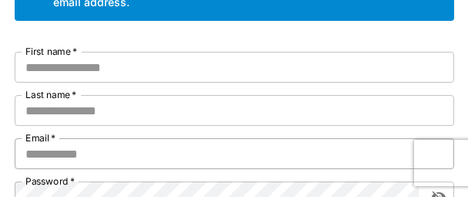
scroll to position [154, 0]
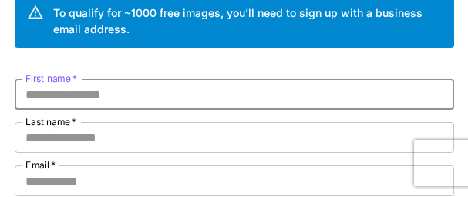
click at [130, 100] on input "First name   *" at bounding box center [235, 94] width 440 height 31
paste input "********"
type input "********"
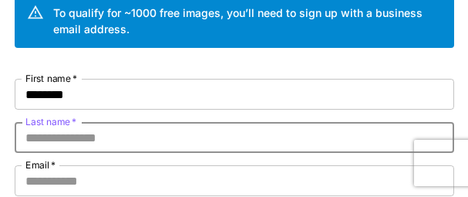
click at [100, 135] on input "Last name   *" at bounding box center [235, 137] width 440 height 31
paste input "*********"
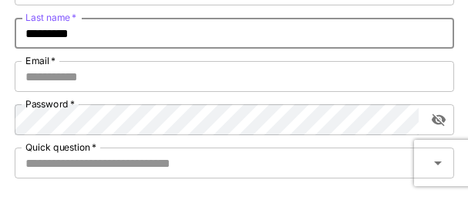
scroll to position [231, 0]
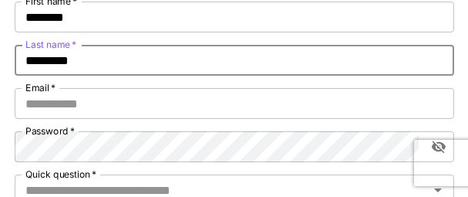
drag, startPoint x: 88, startPoint y: 59, endPoint x: 22, endPoint y: 61, distance: 65.6
click at [22, 61] on input "*********" at bounding box center [235, 60] width 440 height 31
type input "*********"
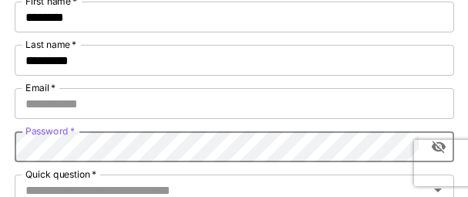
scroll to position [309, 0]
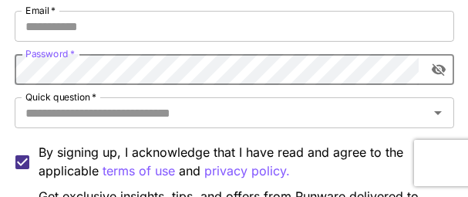
click at [439, 69] on icon "toggle password visibility" at bounding box center [438, 69] width 15 height 15
click at [0, 69] on div "Kick off with ~1000 free images! 🎈 Welcome to Runware To qualify for ~1000 free…" at bounding box center [234, 60] width 468 height 738
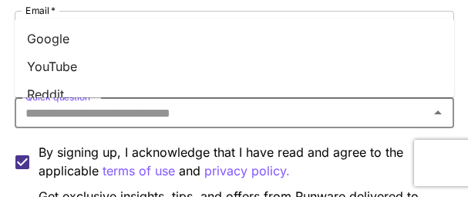
click at [285, 109] on input "Quick question   *" at bounding box center [221, 113] width 405 height 22
click at [59, 58] on li "YouTube" at bounding box center [235, 66] width 440 height 28
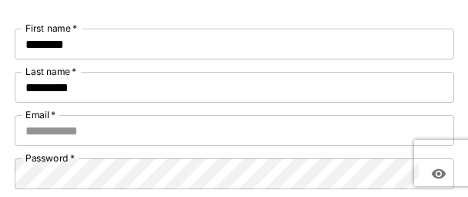
scroll to position [231, 0]
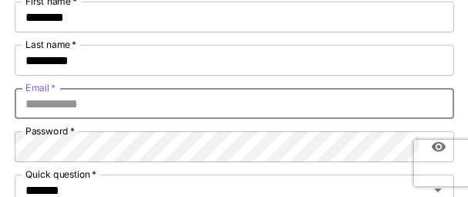
click at [82, 104] on input "Email   *" at bounding box center [235, 103] width 440 height 31
paste input "**********"
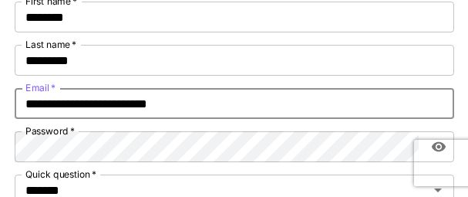
type input "**********"
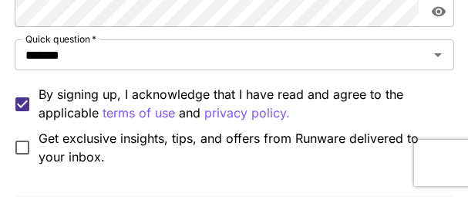
scroll to position [386, 0]
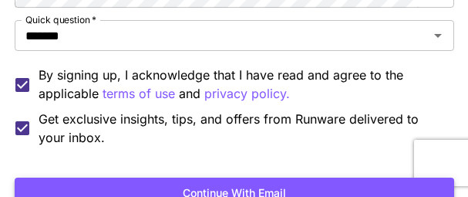
click at [223, 187] on button "Continue with email" at bounding box center [235, 193] width 440 height 32
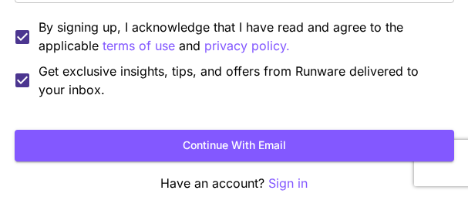
scroll to position [440, 0]
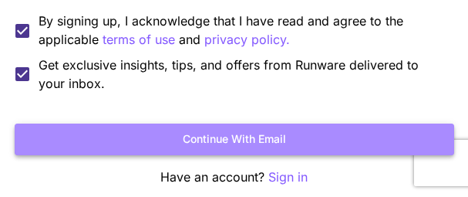
click at [202, 141] on button "Continue with email" at bounding box center [235, 139] width 440 height 32
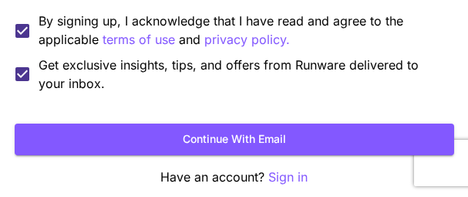
scroll to position [165, 0]
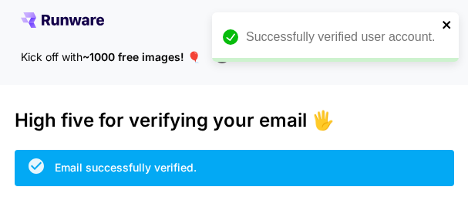
click at [447, 25] on icon "close" at bounding box center [447, 25] width 8 height 8
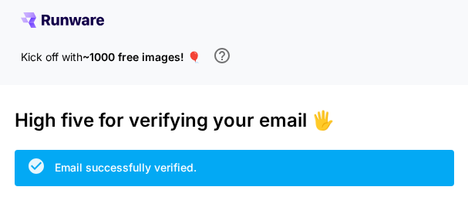
click at [62, 16] on icon at bounding box center [62, 19] width 83 height 15
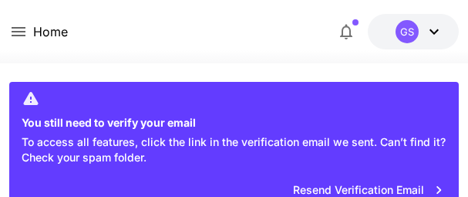
click at [433, 32] on icon at bounding box center [434, 31] width 9 height 5
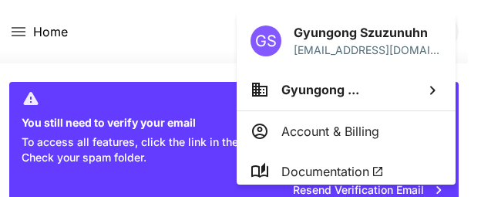
click at [164, 22] on div at bounding box center [240, 98] width 481 height 197
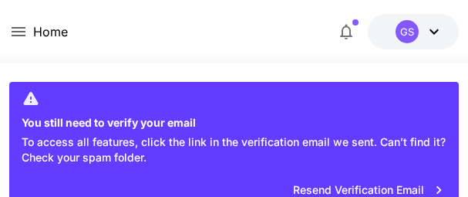
click at [433, 29] on icon at bounding box center [434, 31] width 19 height 19
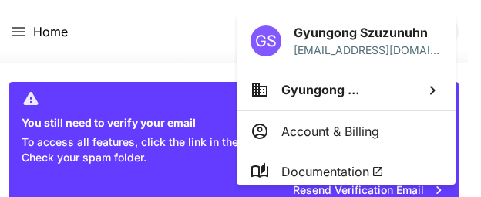
click at [197, 31] on div at bounding box center [240, 98] width 481 height 197
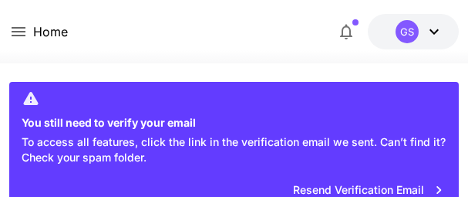
click at [14, 27] on icon at bounding box center [18, 31] width 19 height 19
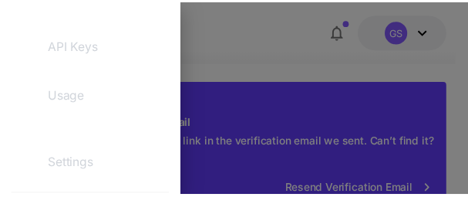
scroll to position [309, 0]
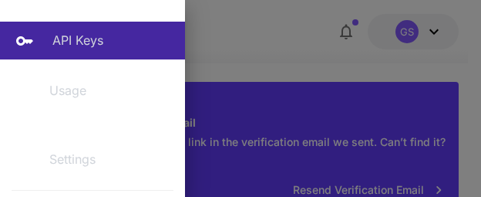
click at [70, 35] on p "API Keys" at bounding box center [77, 40] width 51 height 19
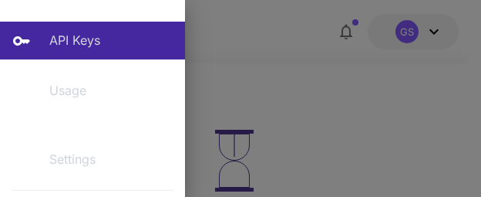
click at [382, 97] on div at bounding box center [240, 98] width 481 height 197
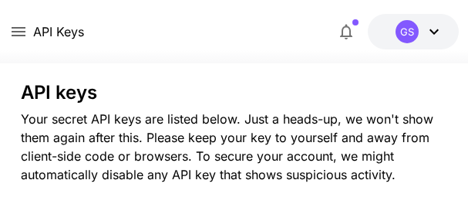
drag, startPoint x: 269, startPoint y: 32, endPoint x: 227, endPoint y: 32, distance: 42.4
click at [269, 32] on div "API Keys $0.00 credits left GS" at bounding box center [234, 31] width 450 height 35
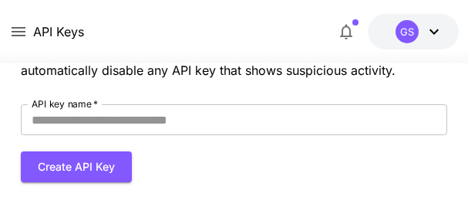
scroll to position [77, 0]
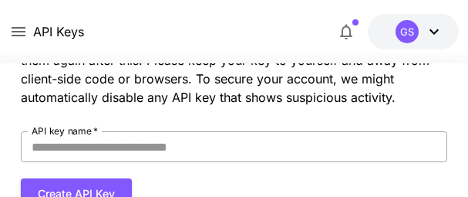
click at [93, 147] on input "API key name   *" at bounding box center [234, 146] width 427 height 31
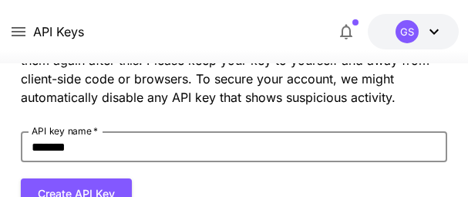
scroll to position [154, 0]
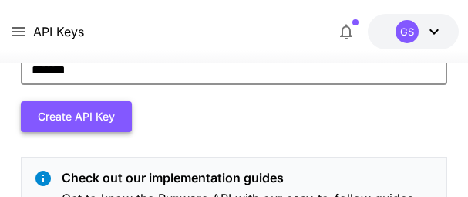
type input "*******"
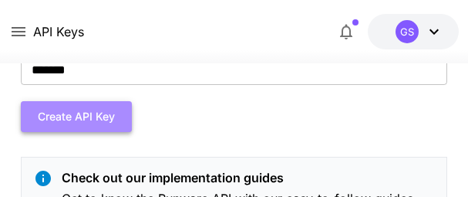
click at [67, 113] on button "Create API Key" at bounding box center [76, 117] width 111 height 32
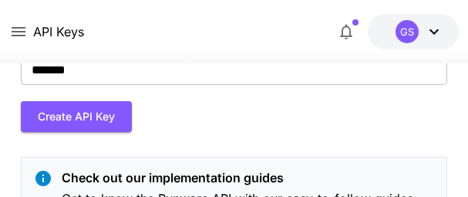
click at [72, 113] on button "Create API Key" at bounding box center [76, 117] width 111 height 32
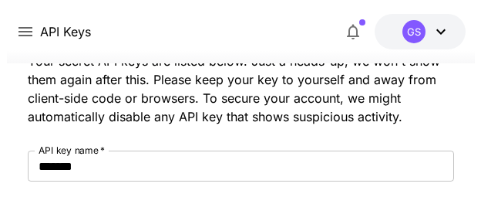
scroll to position [14, 0]
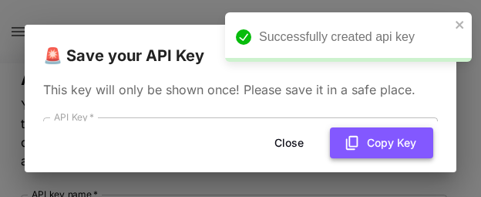
click at [386, 142] on button "Copy Key" at bounding box center [381, 143] width 103 height 32
